Goal: Book appointment/travel/reservation

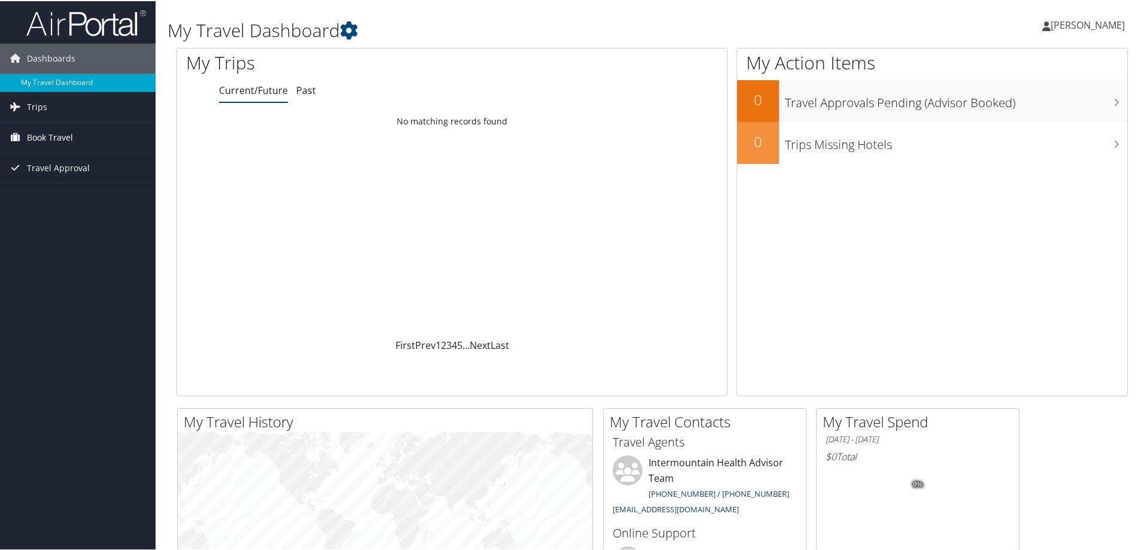
click at [33, 136] on span "Book Travel" at bounding box center [50, 136] width 46 height 30
click at [60, 193] on link "Book/Manage Online Trips" at bounding box center [78, 196] width 156 height 18
